Goal: Find specific page/section: Find specific page/section

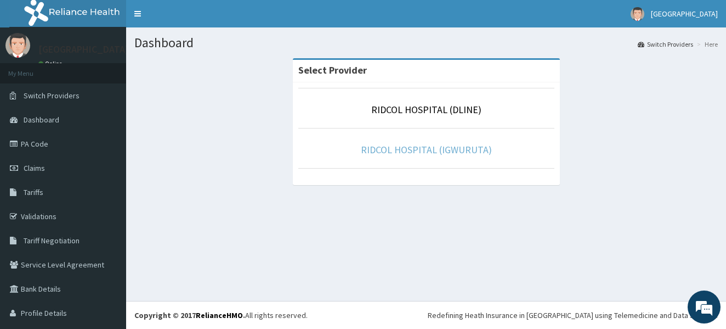
click at [432, 154] on link "RIDCOL HOSPITAL (IGWURUTA)" at bounding box center [426, 149] width 131 height 13
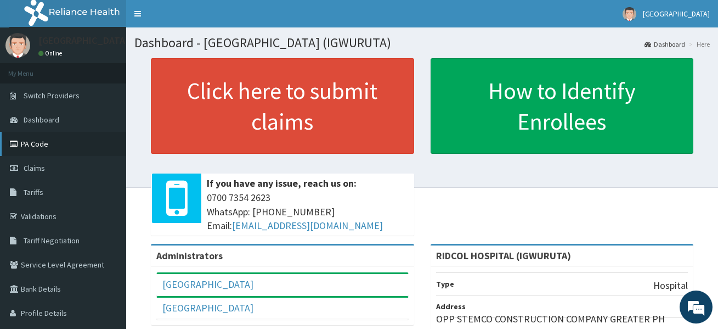
click at [60, 148] on link "PA Code" at bounding box center [63, 144] width 126 height 24
